Goal: Task Accomplishment & Management: Complete application form

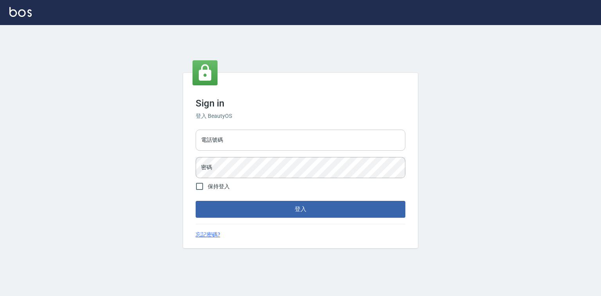
click at [230, 142] on input "電話號碼" at bounding box center [301, 140] width 210 height 21
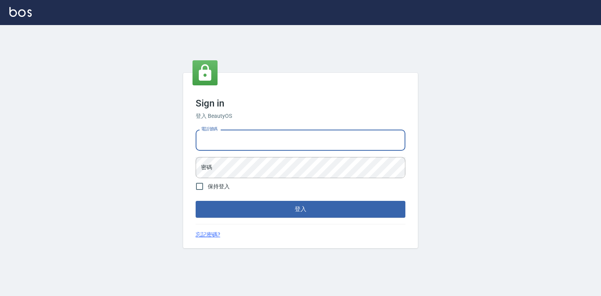
type input "0921855390"
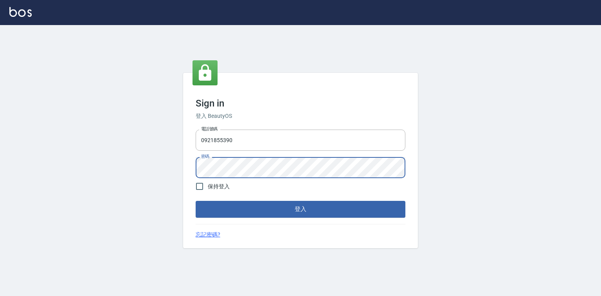
click at [196, 201] on button "登入" at bounding box center [301, 209] width 210 height 16
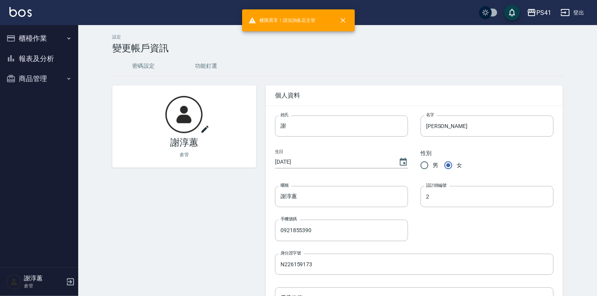
click at [40, 42] on button "櫃檯作業" at bounding box center [39, 38] width 72 height 20
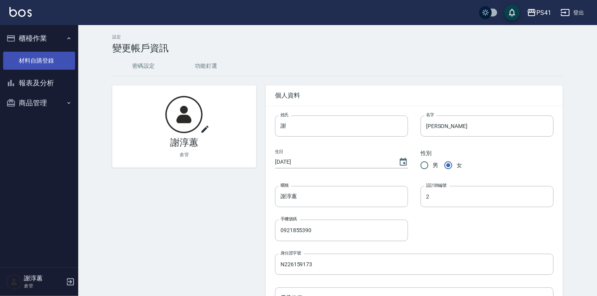
click at [36, 63] on link "材料自購登錄" at bounding box center [39, 61] width 72 height 18
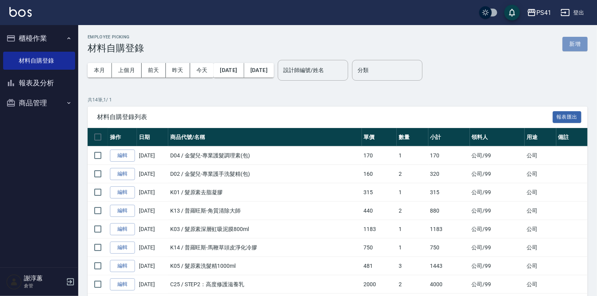
click at [573, 47] on button "新增" at bounding box center [575, 44] width 25 height 14
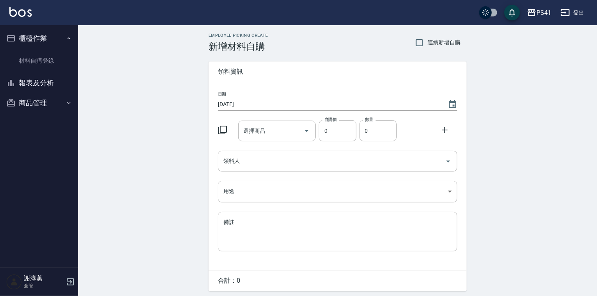
click at [227, 131] on icon at bounding box center [222, 129] width 9 height 9
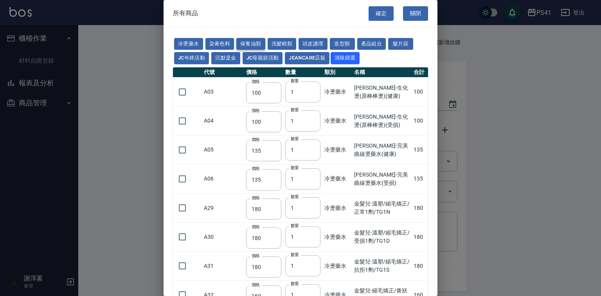
click at [265, 47] on button "保養油類" at bounding box center [250, 44] width 29 height 12
type input "340"
type input "53"
type input "340"
type input "53"
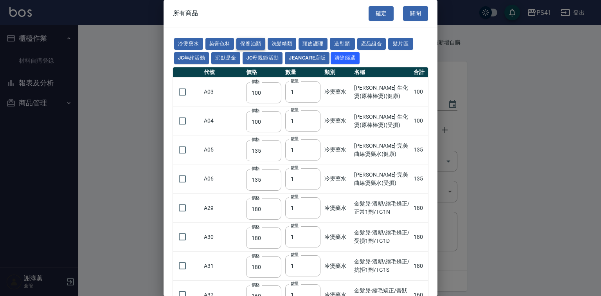
type input "32"
type input "2720"
type input "1040"
type input "1520"
type input "120"
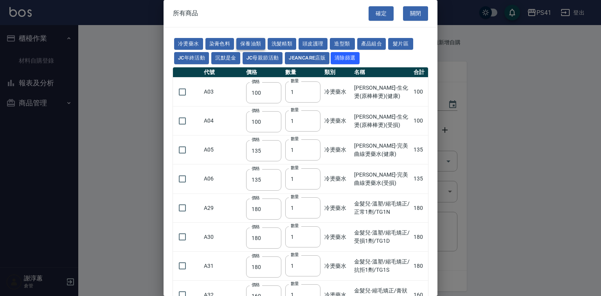
type input "1300"
type input "540"
type input "600"
type input "800"
type input "1520"
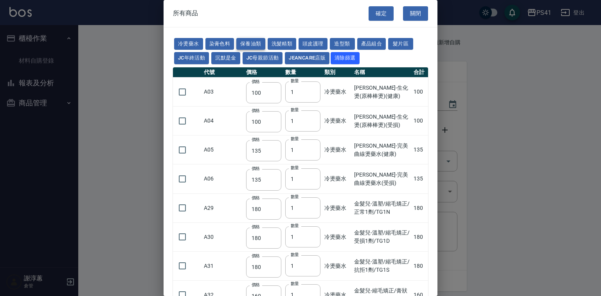
type input "2000"
type input "270"
type input "60"
type input "500"
type input "800"
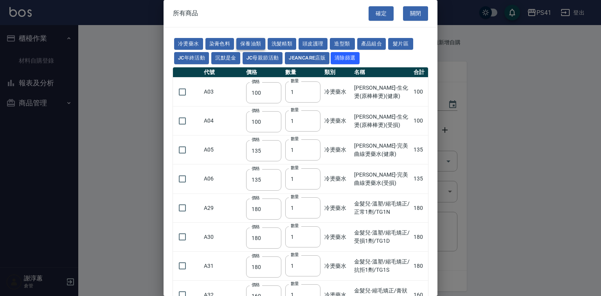
type input "800"
type input "700"
type input "350"
type input "272"
type input "221"
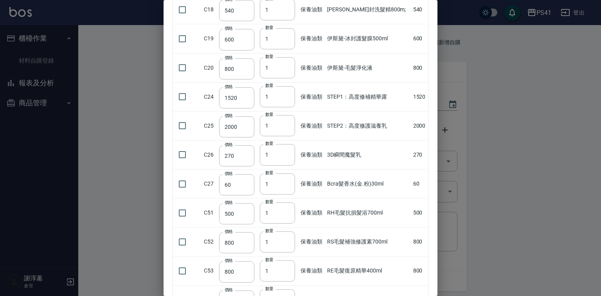
scroll to position [376, 0]
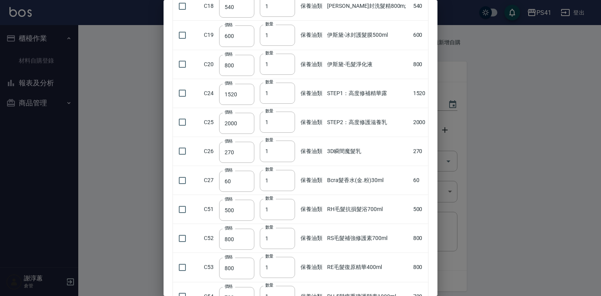
click at [191, 166] on td at bounding box center [187, 151] width 29 height 29
click at [185, 159] on input "checkbox" at bounding box center [182, 151] width 16 height 16
checkbox input "true"
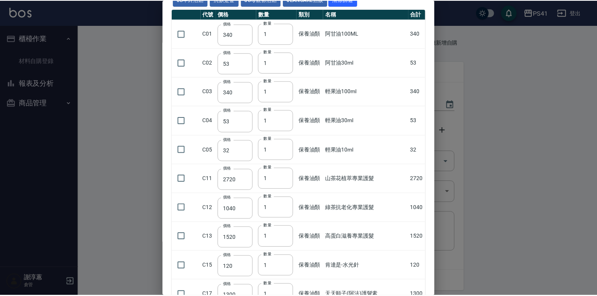
scroll to position [0, 0]
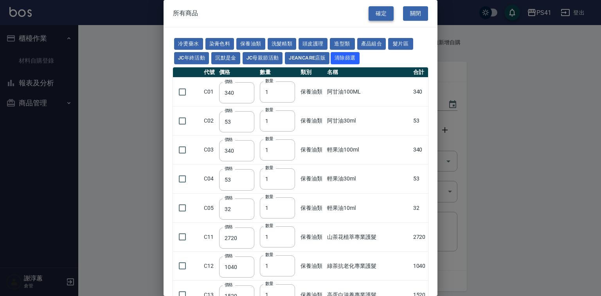
drag, startPoint x: 367, startPoint y: 3, endPoint x: 378, endPoint y: 11, distance: 13.9
click at [369, 4] on div "確定 關閉" at bounding box center [403, 13] width 69 height 27
click at [377, 13] on button "確定" at bounding box center [381, 13] width 25 height 14
type input "3D瞬間魔髮乳"
type input "270"
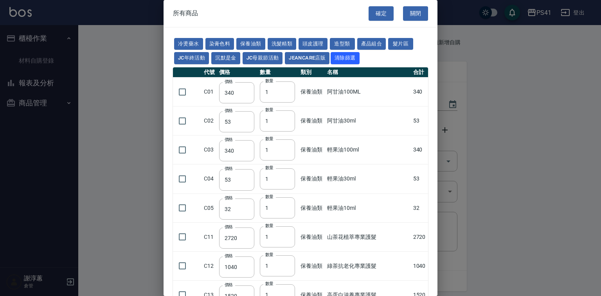
type input "1"
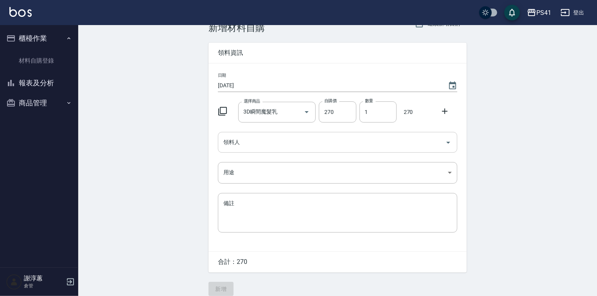
scroll to position [29, 0]
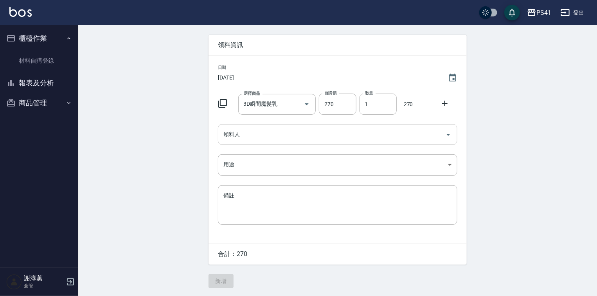
click at [280, 134] on input "領料人" at bounding box center [331, 135] width 221 height 14
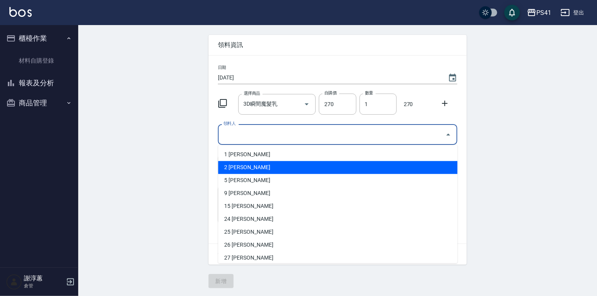
click at [269, 161] on li "2 [PERSON_NAME]" at bounding box center [337, 167] width 239 height 13
type input "謝淳蕙"
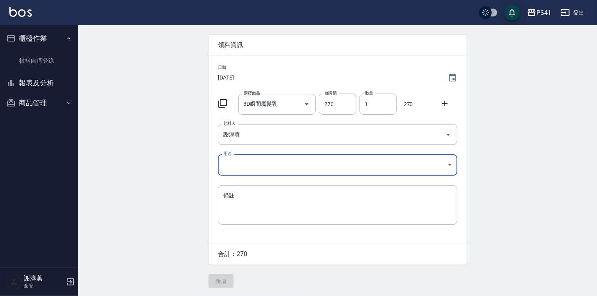
click at [268, 162] on body "PS41 登出 櫃檯作業 材料自購登錄 報表及分析 報表目錄 商品銷售排行榜 商品消耗明細 商品進銷貨報表 商品庫存表 商品管理 商品分類設定 商品列表 商品…" at bounding box center [298, 134] width 597 height 322
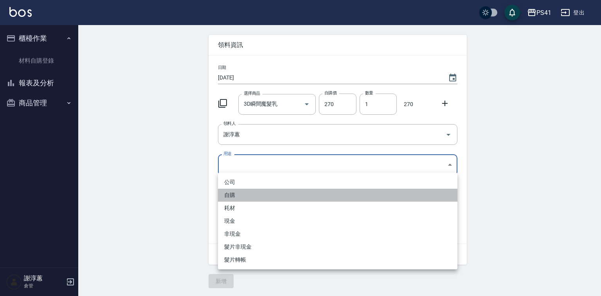
click at [243, 193] on li "自購" at bounding box center [337, 195] width 239 height 13
type input "自購"
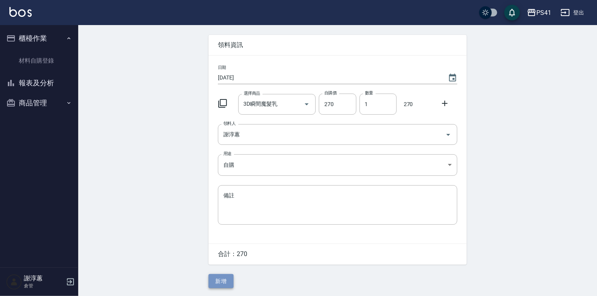
drag, startPoint x: 221, startPoint y: 284, endPoint x: 232, endPoint y: 288, distance: 11.5
click at [221, 285] on button "新增" at bounding box center [221, 281] width 25 height 14
